Goal: Obtain resource: Download file/media

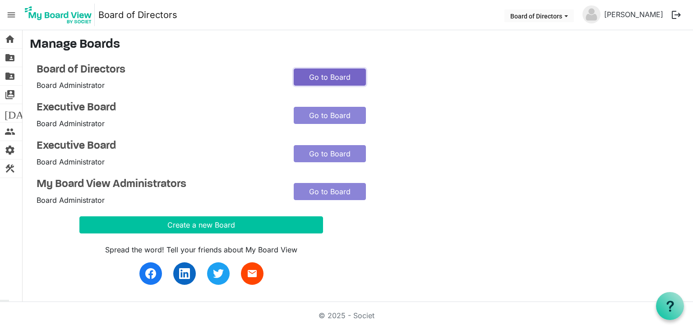
click at [317, 76] on link "Go to Board" at bounding box center [330, 77] width 72 height 17
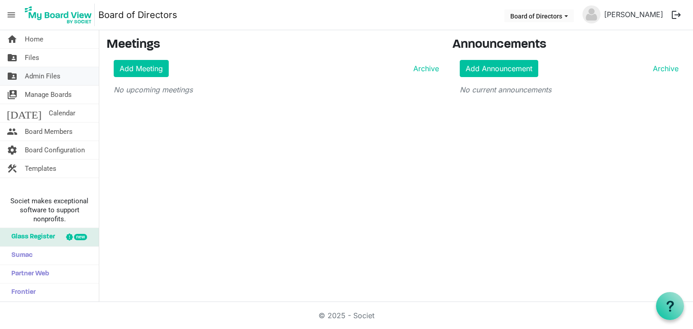
click at [54, 76] on span "Admin Files" at bounding box center [43, 76] width 36 height 18
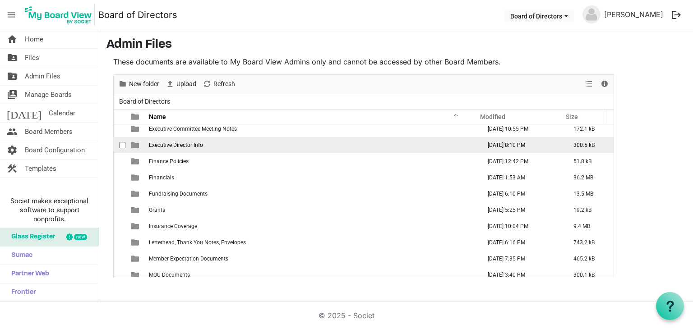
scroll to position [135, 0]
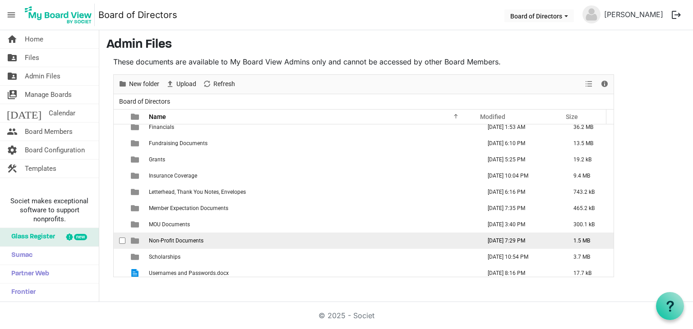
click at [287, 235] on td "Non-Profit Documents" at bounding box center [312, 241] width 332 height 16
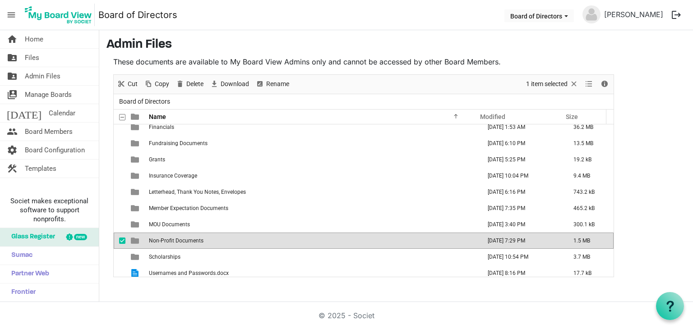
click at [287, 235] on td "Non-Profit Documents" at bounding box center [312, 241] width 332 height 16
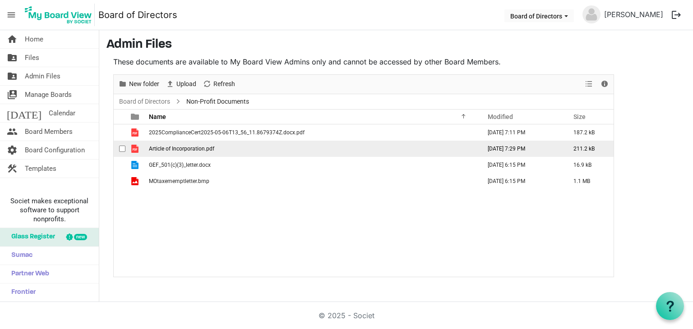
click at [199, 148] on span "Article of Incorporation.pdf" at bounding box center [181, 149] width 65 height 6
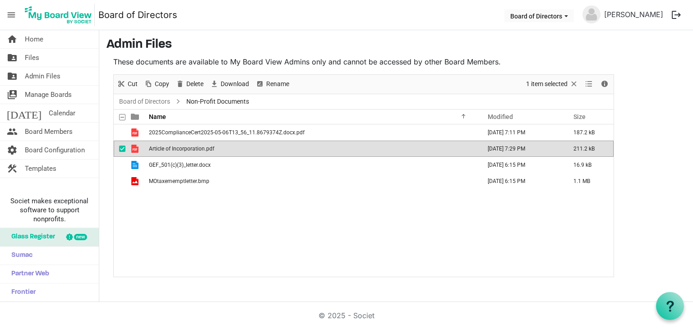
click at [199, 148] on span "Article of Incorporation.pdf" at bounding box center [181, 149] width 65 height 6
click at [139, 103] on link "Board of Directors" at bounding box center [144, 101] width 55 height 11
